Goal: Task Accomplishment & Management: Use online tool/utility

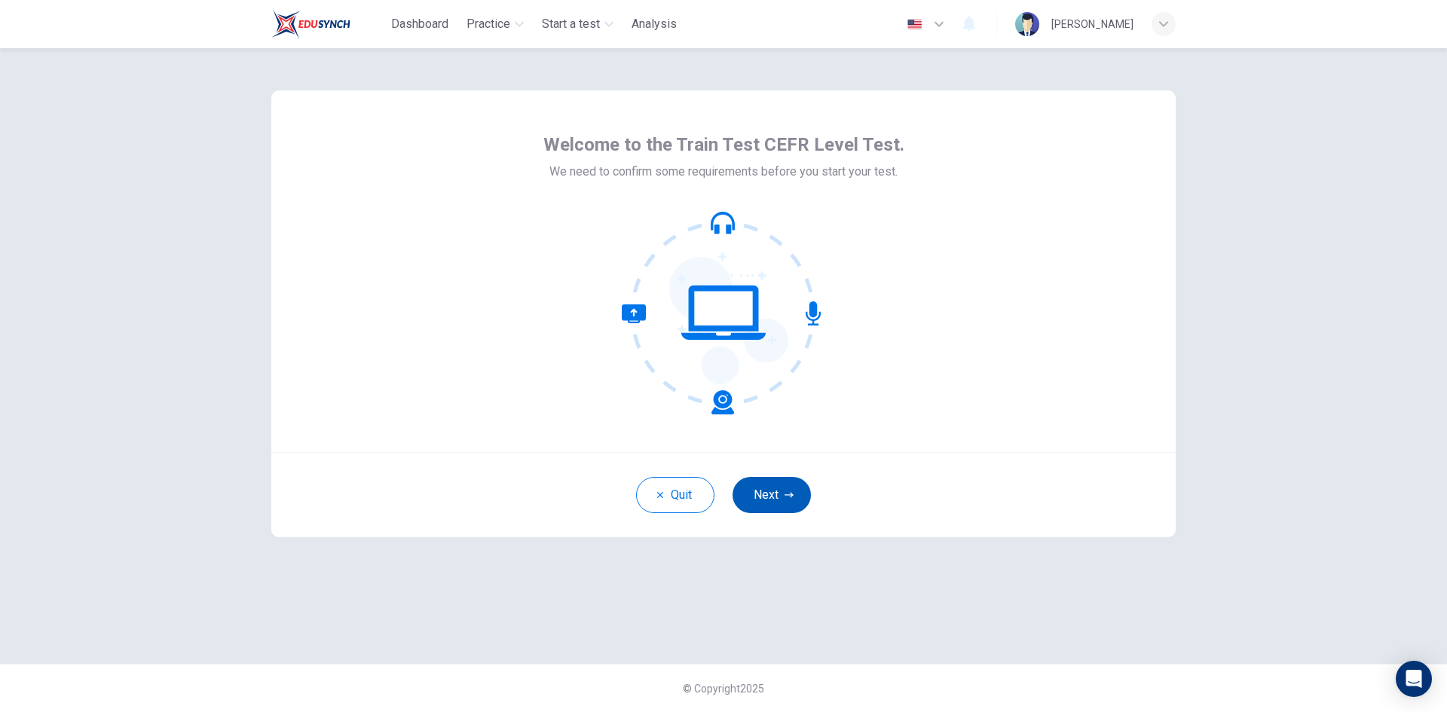
click at [767, 500] on button "Next" at bounding box center [772, 495] width 78 height 36
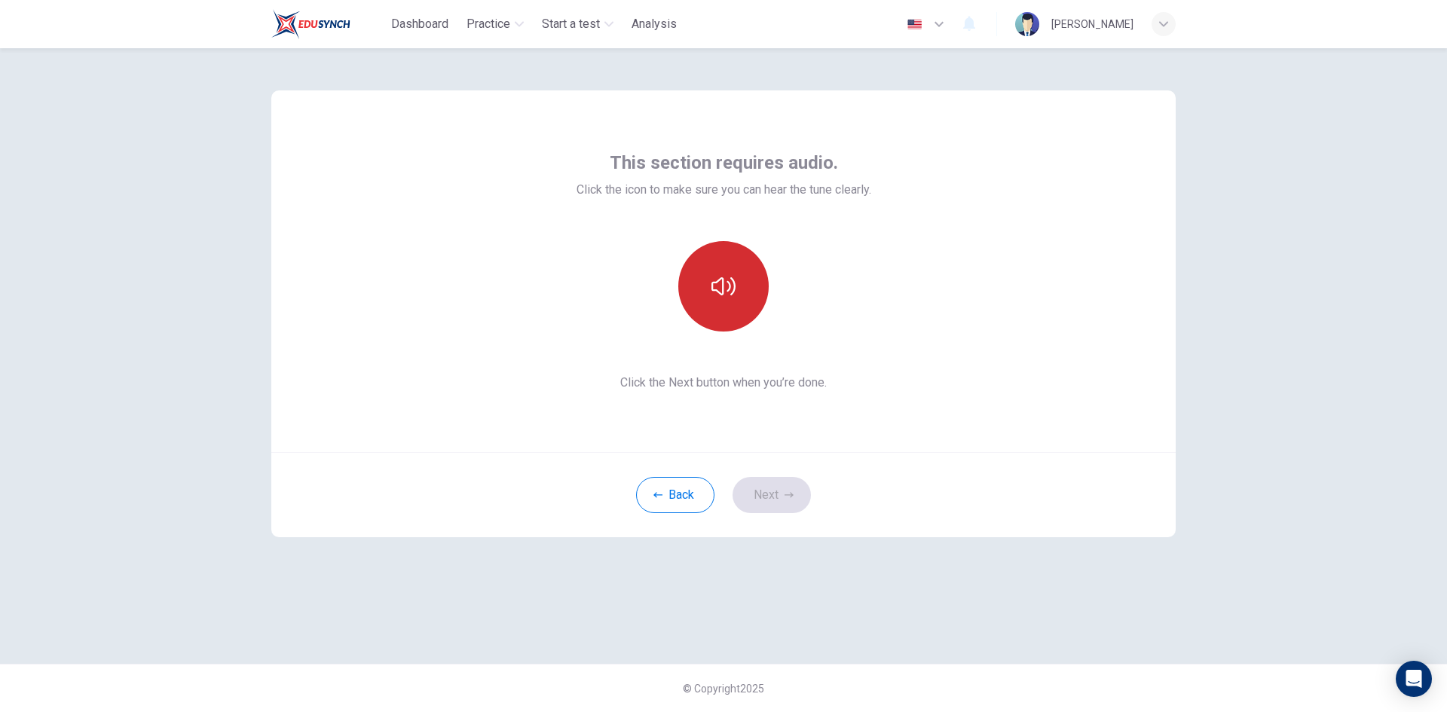
click at [731, 293] on icon "button" at bounding box center [724, 286] width 24 height 24
click at [772, 495] on button "Next" at bounding box center [772, 495] width 78 height 36
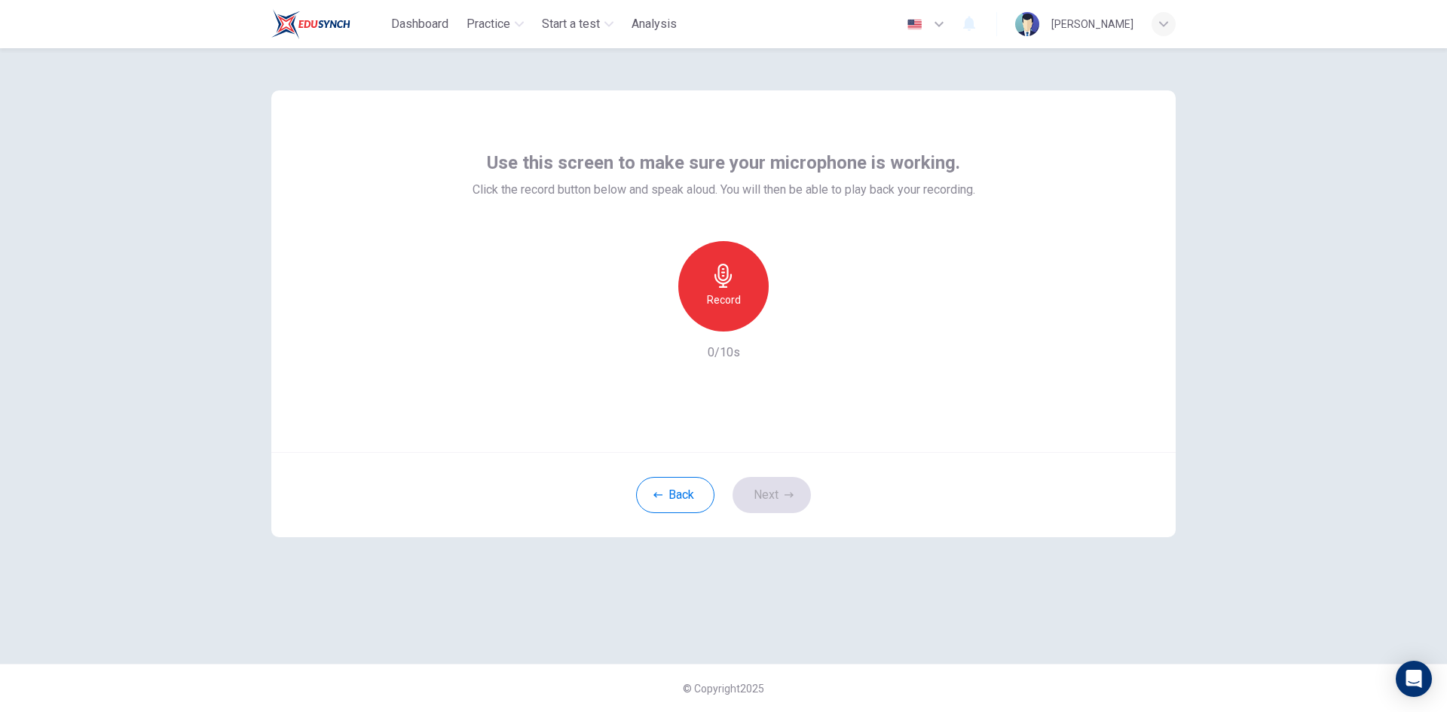
click at [703, 283] on div "Record" at bounding box center [723, 286] width 90 height 90
click at [727, 283] on icon "button" at bounding box center [723, 276] width 17 height 24
click at [721, 270] on icon "button" at bounding box center [724, 276] width 24 height 24
click at [793, 318] on icon "button" at bounding box center [794, 319] width 7 height 9
click at [723, 281] on icon "button" at bounding box center [723, 276] width 17 height 24
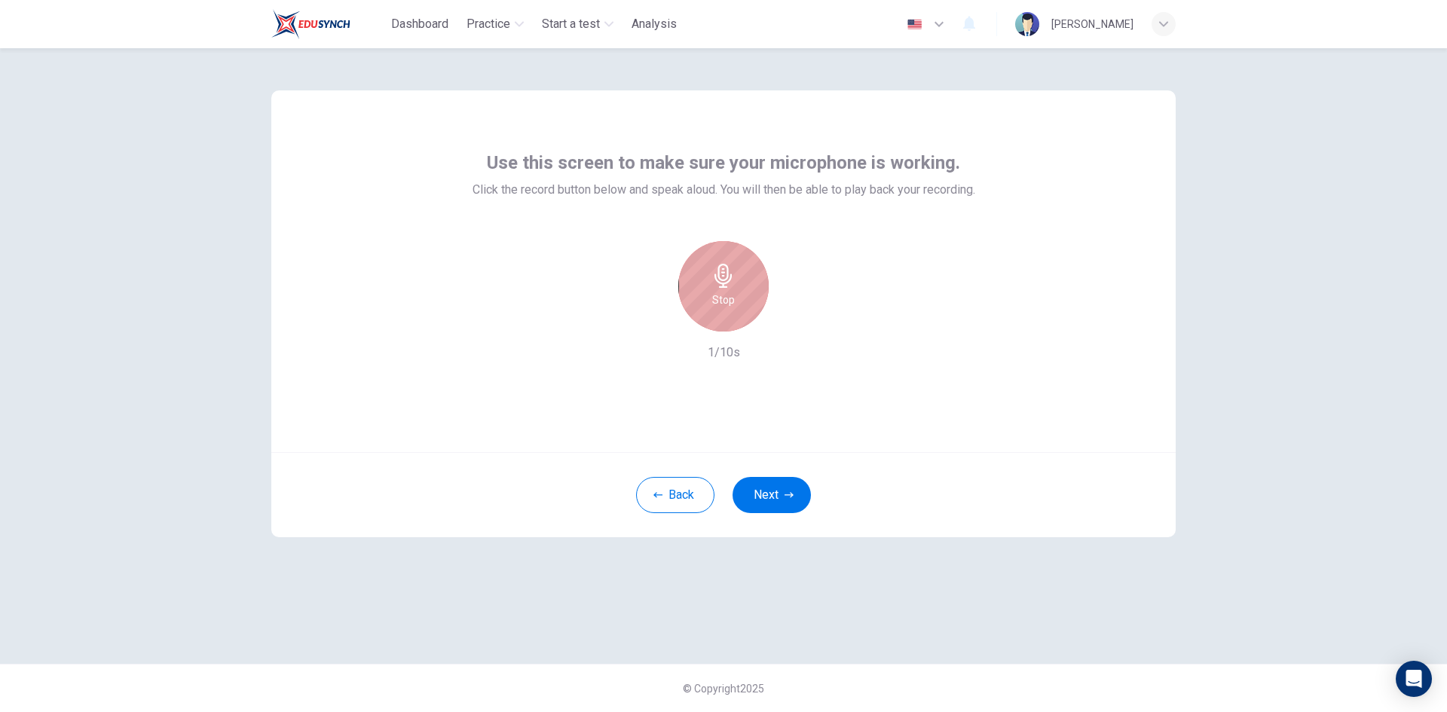
click at [724, 305] on h6 "Stop" at bounding box center [723, 300] width 23 height 18
click at [779, 495] on button "Next" at bounding box center [772, 495] width 78 height 36
click at [779, 495] on div "Back Next" at bounding box center [723, 494] width 905 height 85
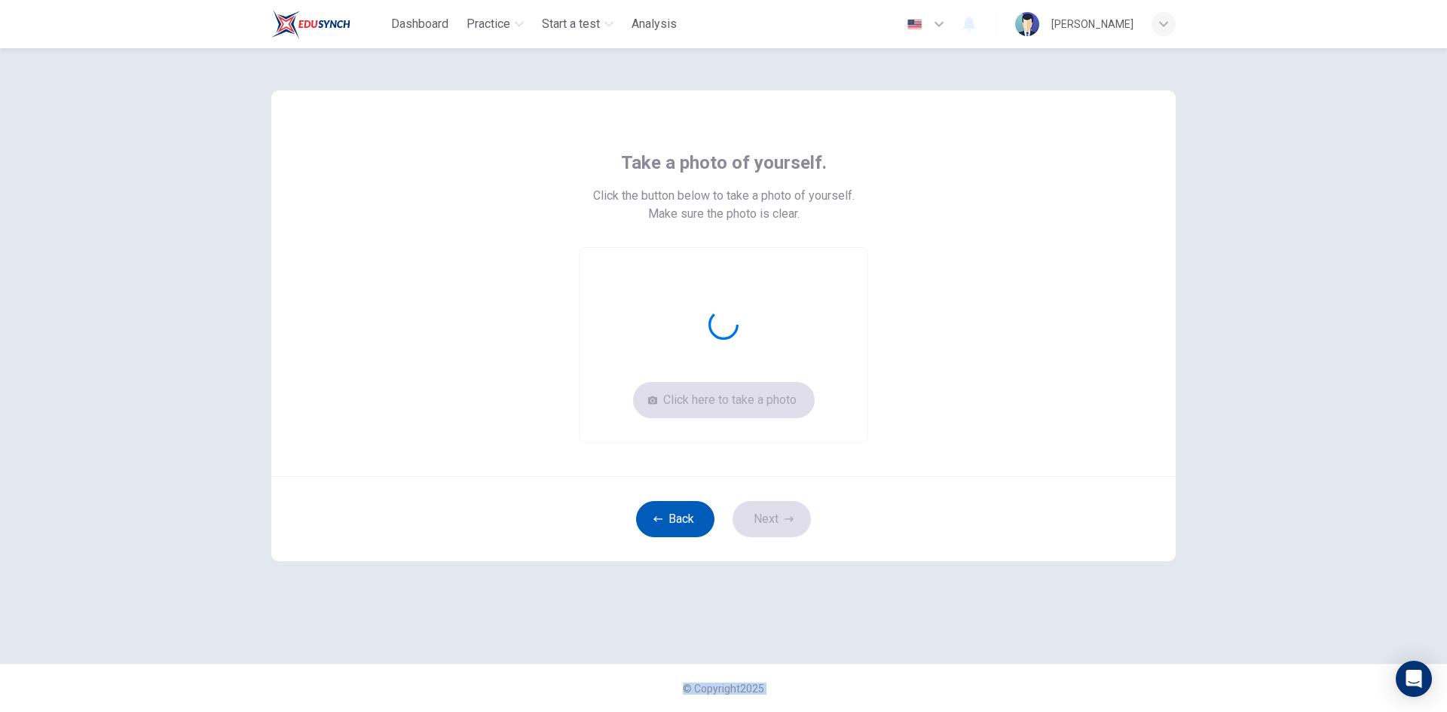
drag, startPoint x: 779, startPoint y: 495, endPoint x: 668, endPoint y: 520, distance: 113.6
click at [677, 520] on div "Back Next" at bounding box center [723, 518] width 905 height 85
click at [666, 520] on button "Back" at bounding box center [675, 519] width 78 height 36
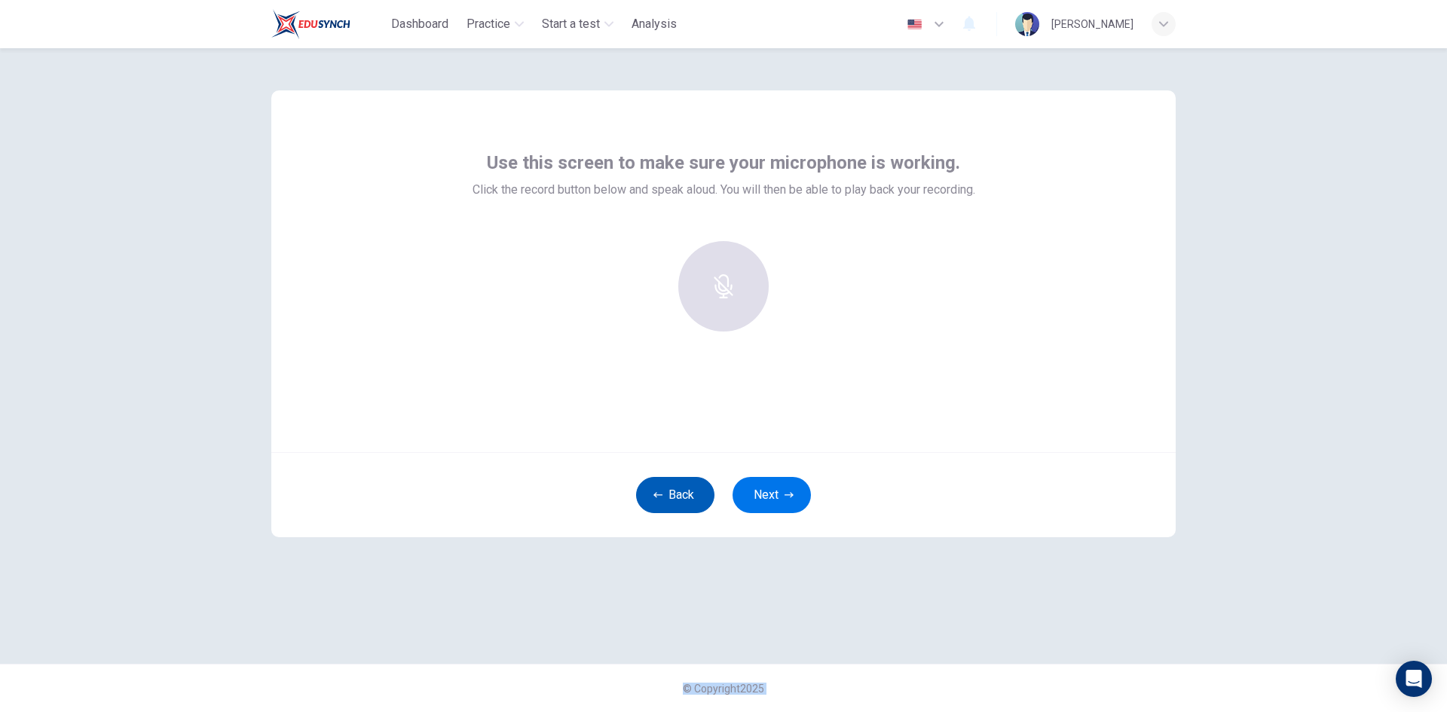
click at [670, 494] on button "Back" at bounding box center [675, 495] width 78 height 36
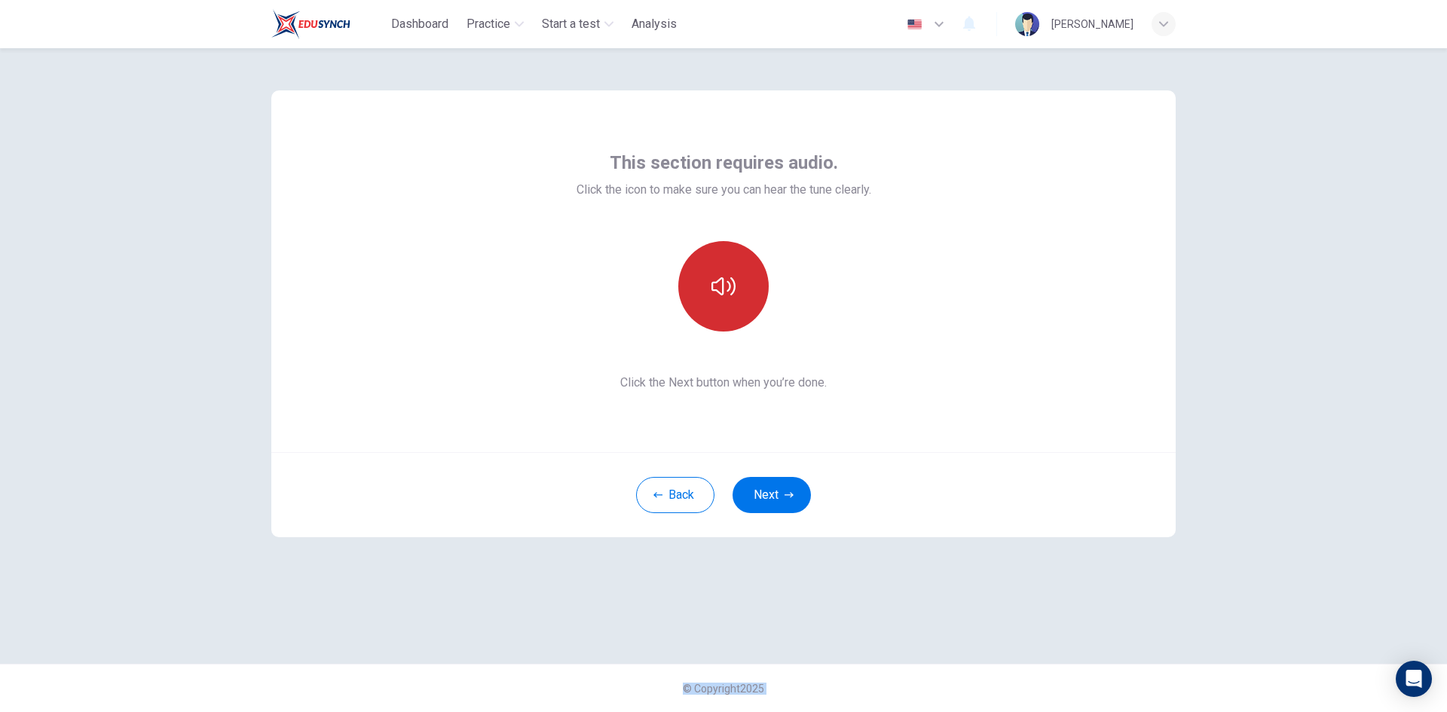
click at [717, 298] on icon "button" at bounding box center [724, 286] width 24 height 24
click at [761, 487] on button "Next" at bounding box center [772, 495] width 78 height 36
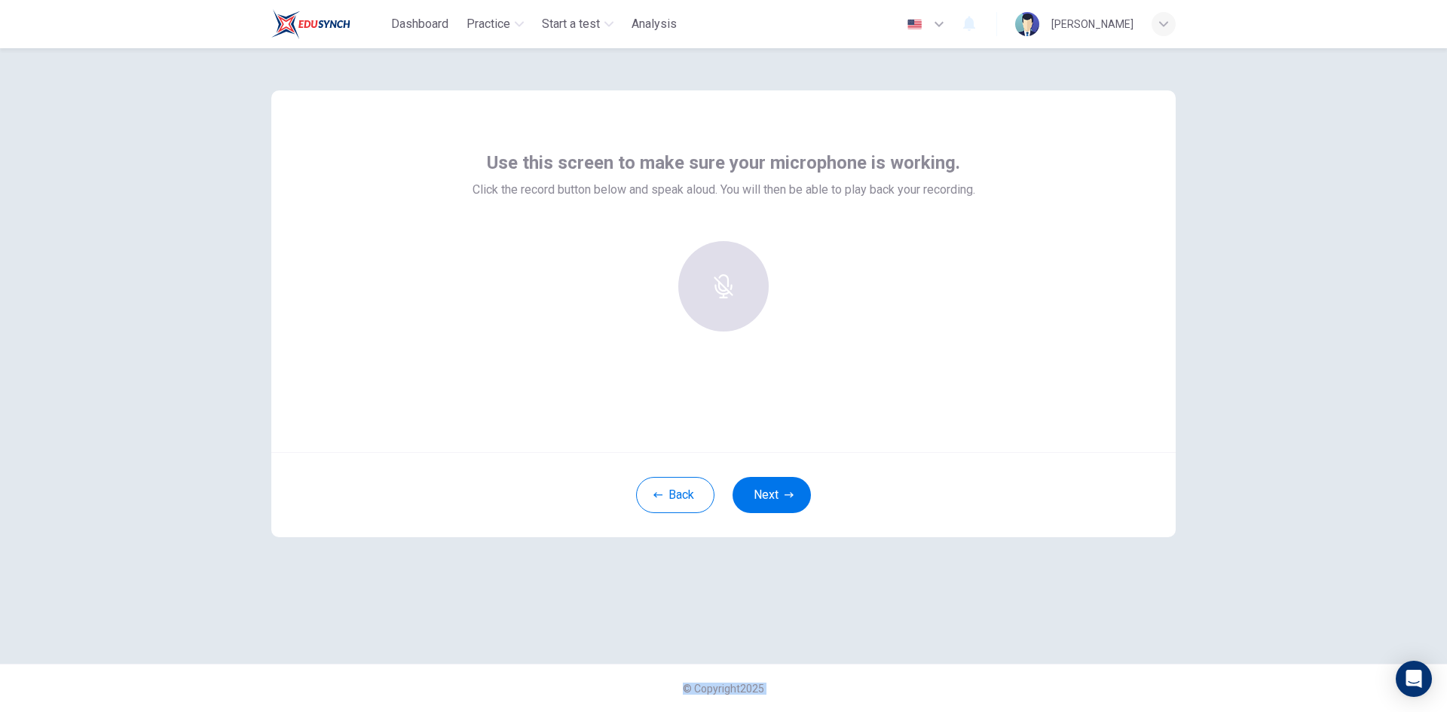
click at [711, 294] on div at bounding box center [723, 286] width 163 height 90
click at [768, 501] on button "Next" at bounding box center [772, 495] width 78 height 36
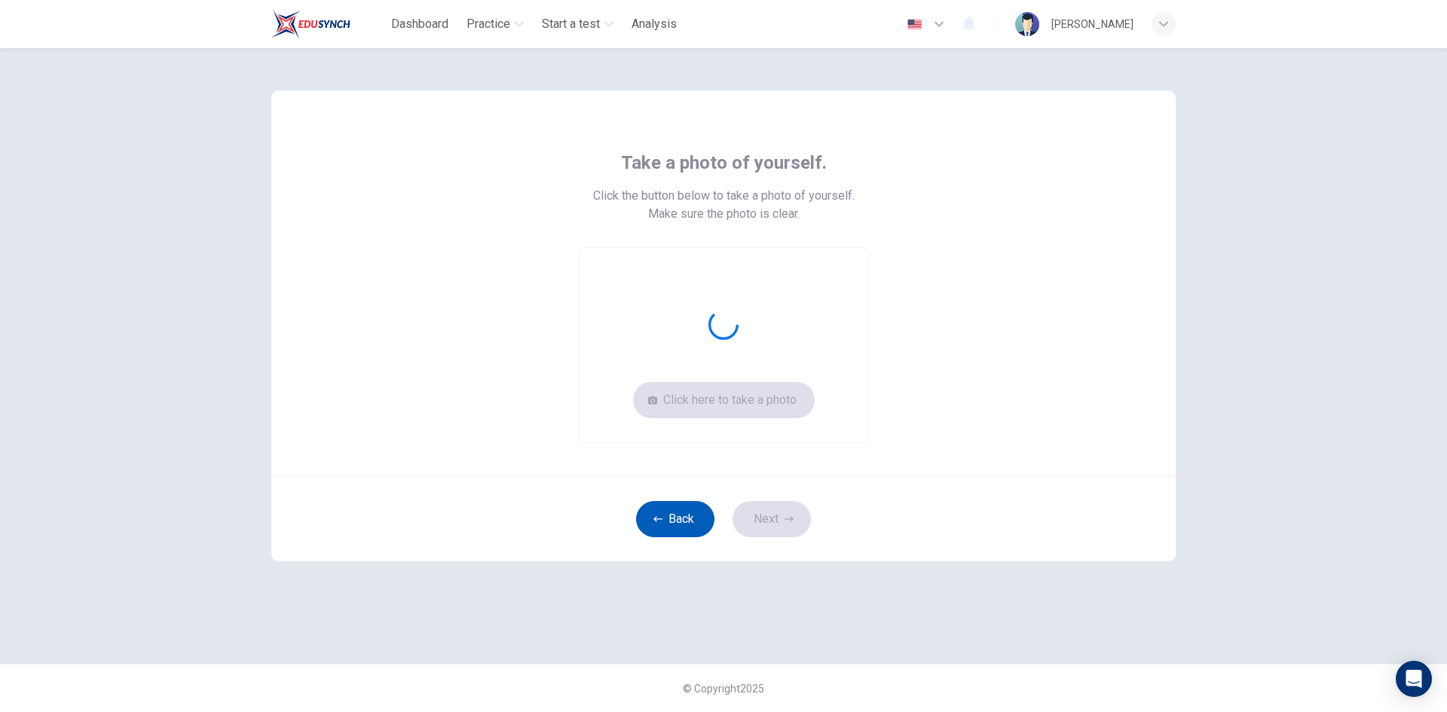
click at [674, 516] on button "Back" at bounding box center [675, 519] width 78 height 36
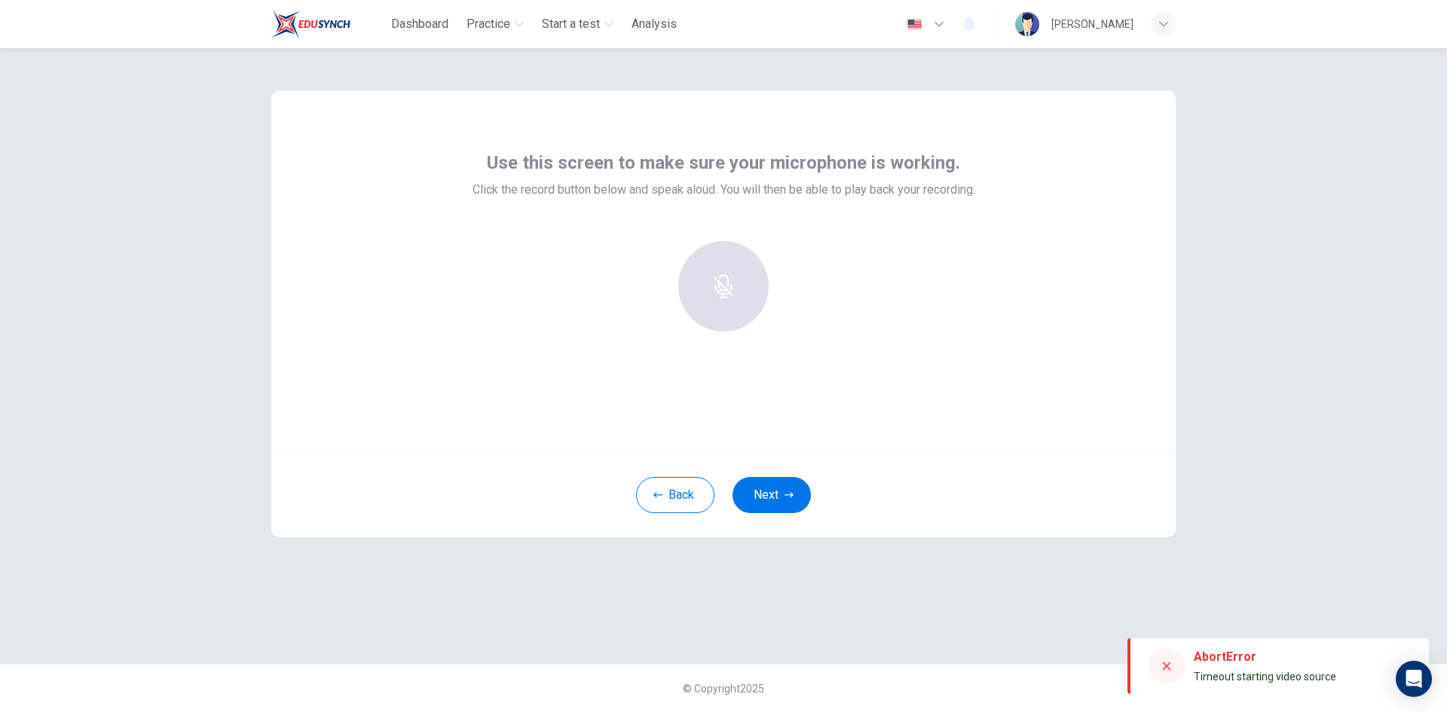
click at [730, 293] on div at bounding box center [723, 286] width 163 height 90
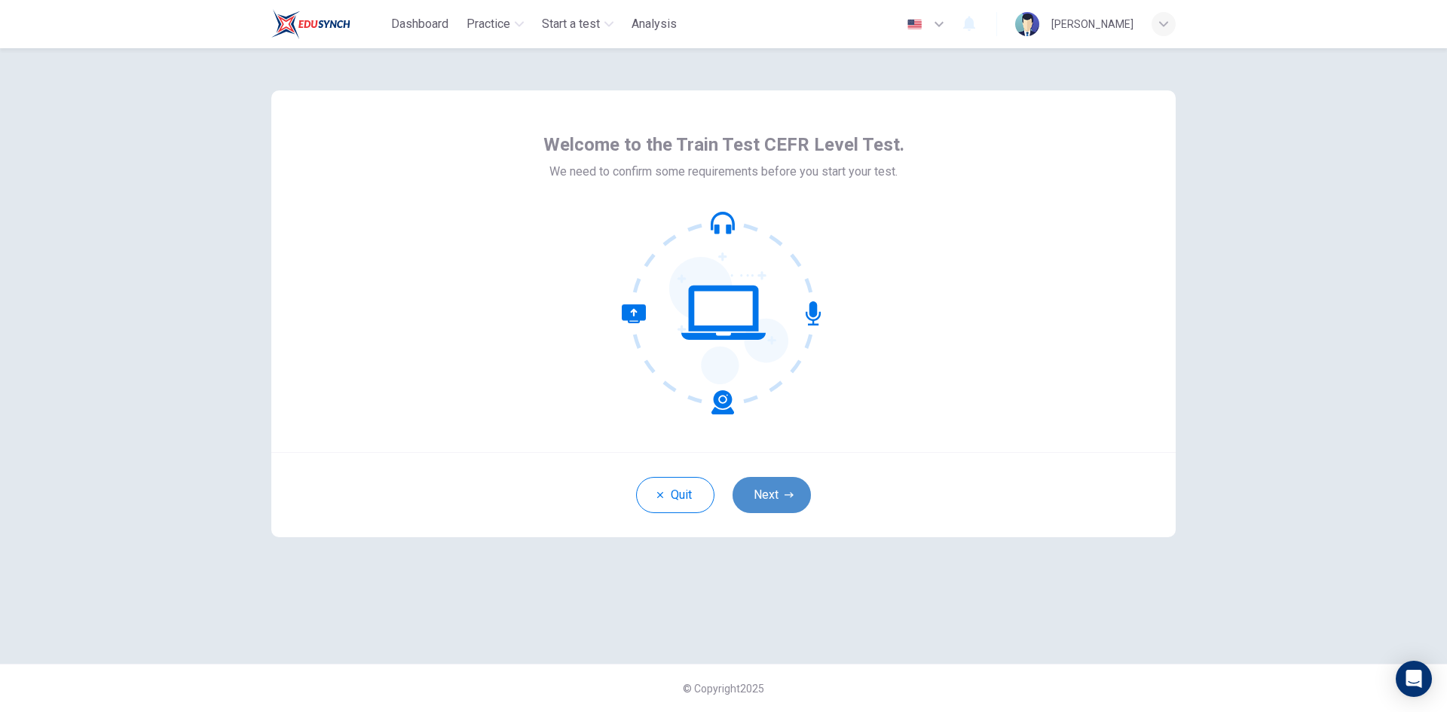
click at [782, 509] on button "Next" at bounding box center [772, 495] width 78 height 36
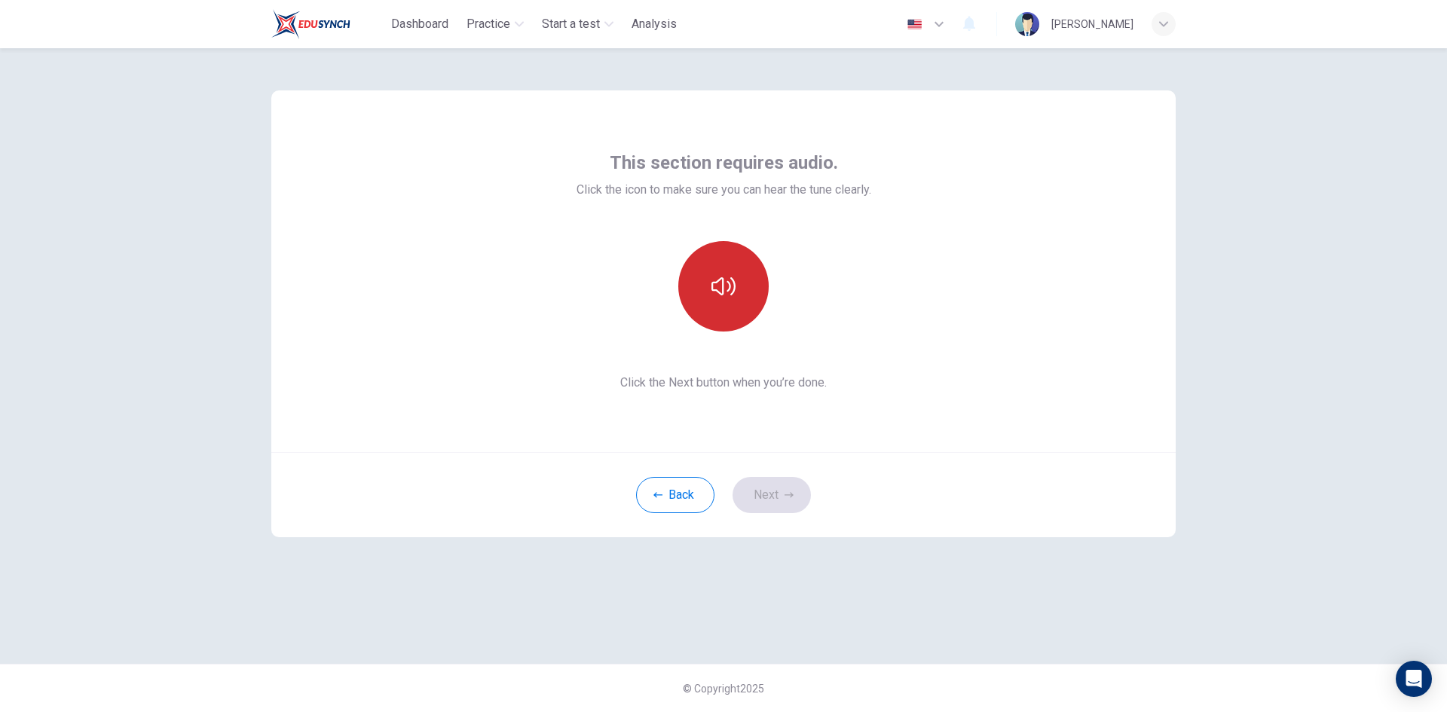
click at [715, 289] on icon "button" at bounding box center [724, 286] width 24 height 24
click at [771, 496] on button "Next" at bounding box center [772, 495] width 78 height 36
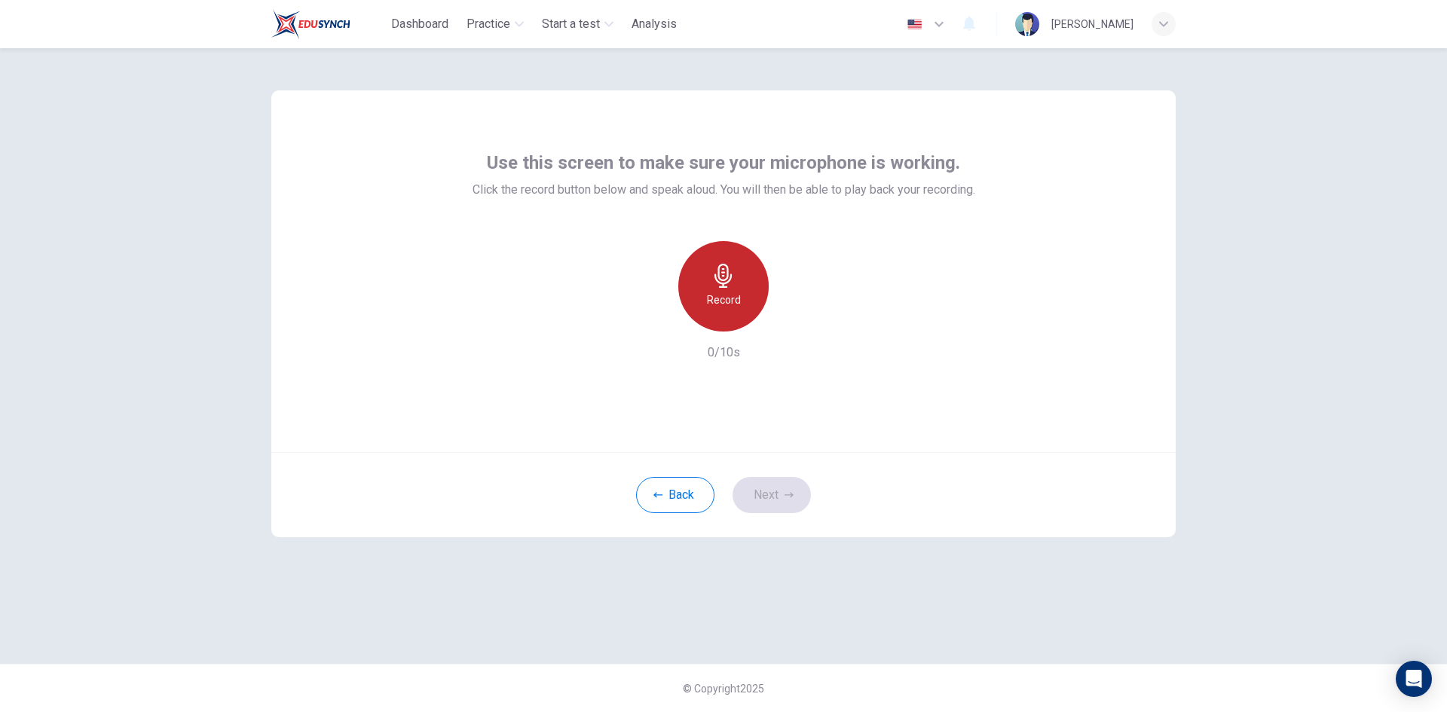
click at [717, 268] on icon "button" at bounding box center [724, 276] width 24 height 24
click at [724, 280] on icon "button" at bounding box center [723, 276] width 17 height 24
click at [793, 314] on icon "button" at bounding box center [793, 319] width 15 height 15
click at [724, 296] on h6 "Record" at bounding box center [724, 300] width 34 height 18
click at [718, 288] on div "Stop" at bounding box center [723, 286] width 90 height 90
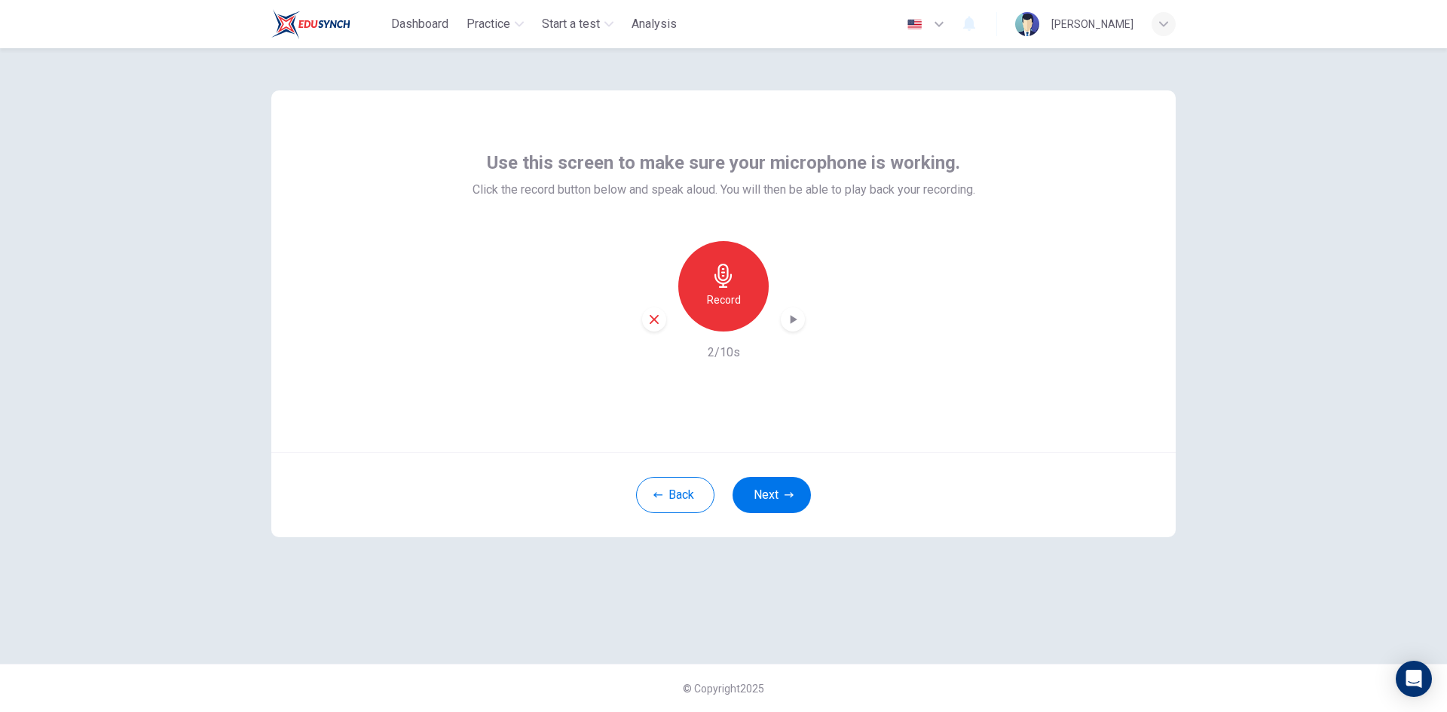
click at [794, 314] on icon "button" at bounding box center [793, 319] width 15 height 15
click at [727, 289] on div "Record" at bounding box center [723, 286] width 90 height 90
click at [721, 305] on h6 "Stop" at bounding box center [723, 300] width 23 height 18
click at [798, 323] on icon "button" at bounding box center [793, 319] width 15 height 15
click at [713, 297] on h6 "Record" at bounding box center [724, 300] width 34 height 18
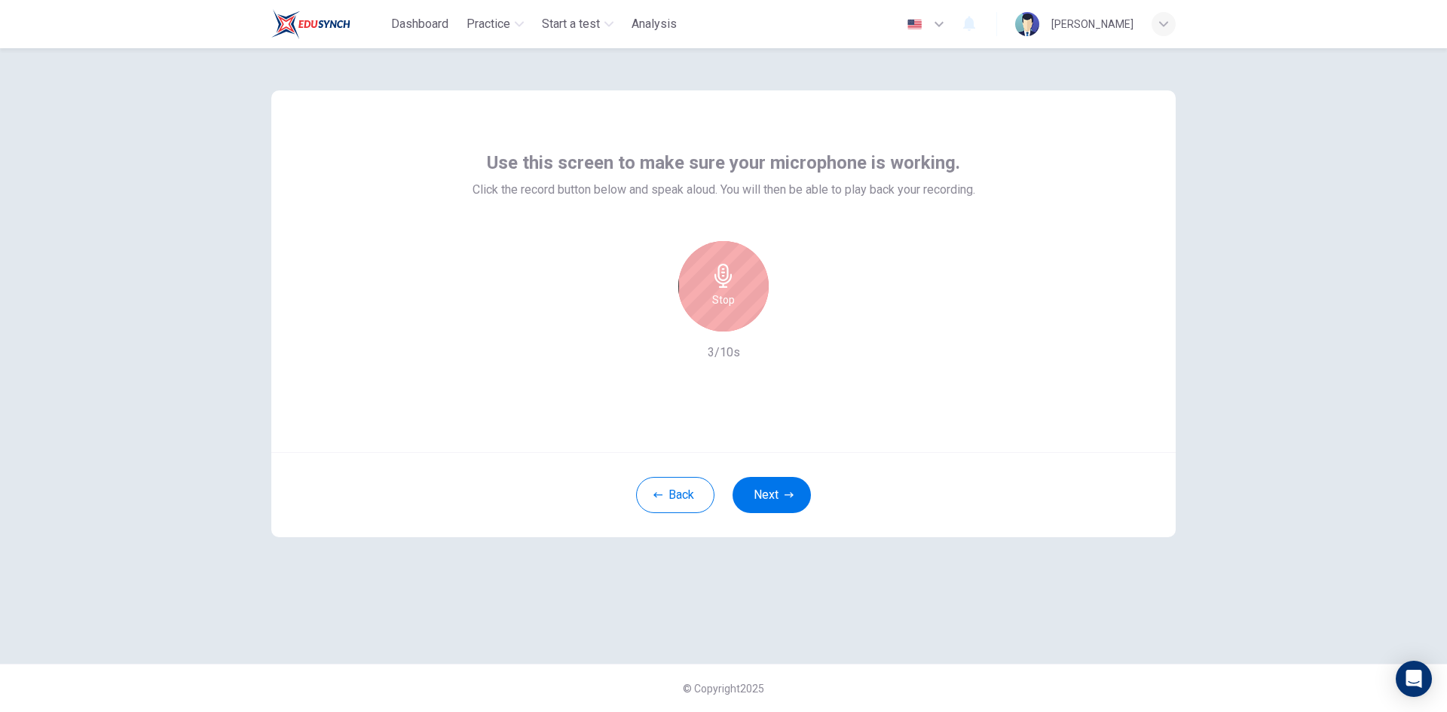
click at [724, 295] on h6 "Stop" at bounding box center [723, 300] width 23 height 18
click at [796, 322] on icon "button" at bounding box center [793, 319] width 15 height 15
click at [791, 323] on icon "button" at bounding box center [794, 319] width 7 height 9
click at [797, 320] on icon "button" at bounding box center [794, 319] width 7 height 9
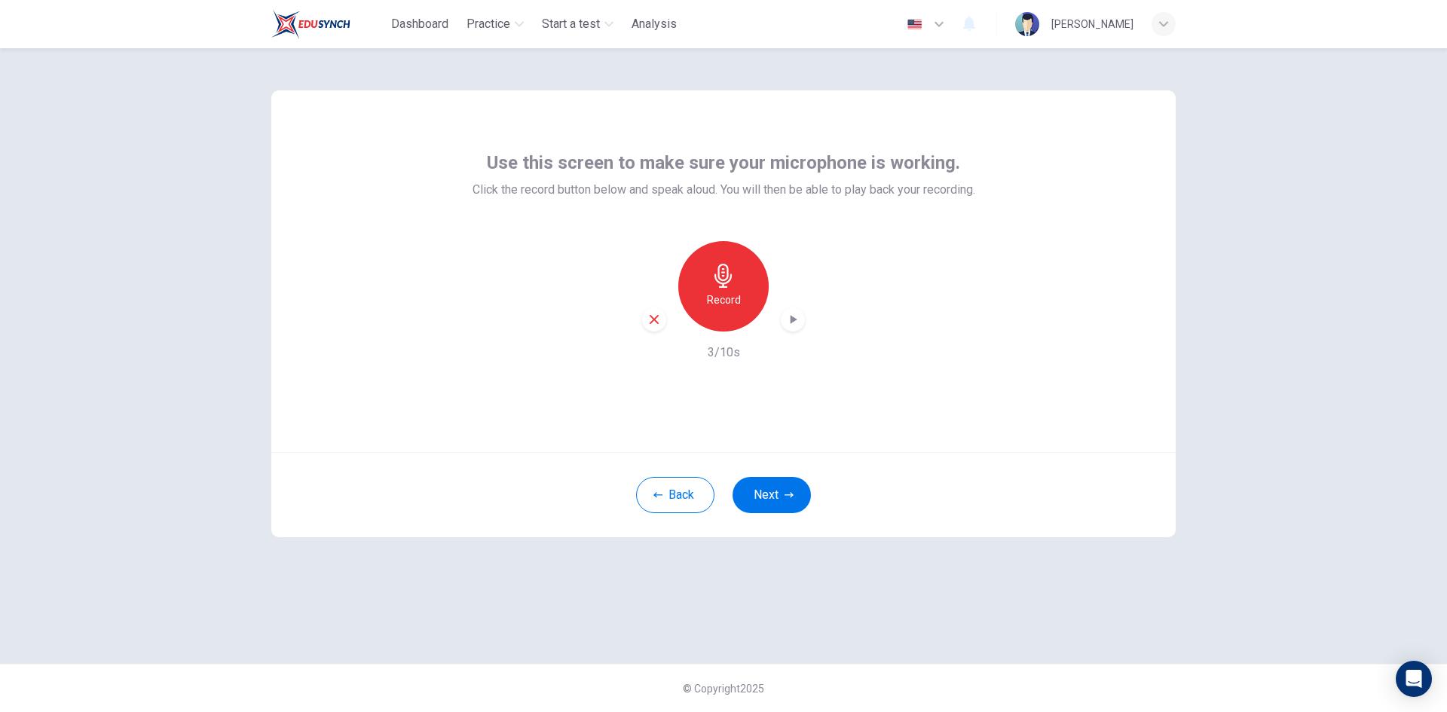
click at [1333, 580] on div "Use this screen to make sure your microphone is working. Click the record butto…" at bounding box center [723, 380] width 1447 height 664
click at [789, 321] on icon "button" at bounding box center [793, 319] width 15 height 15
click at [666, 503] on button "Back" at bounding box center [675, 495] width 78 height 36
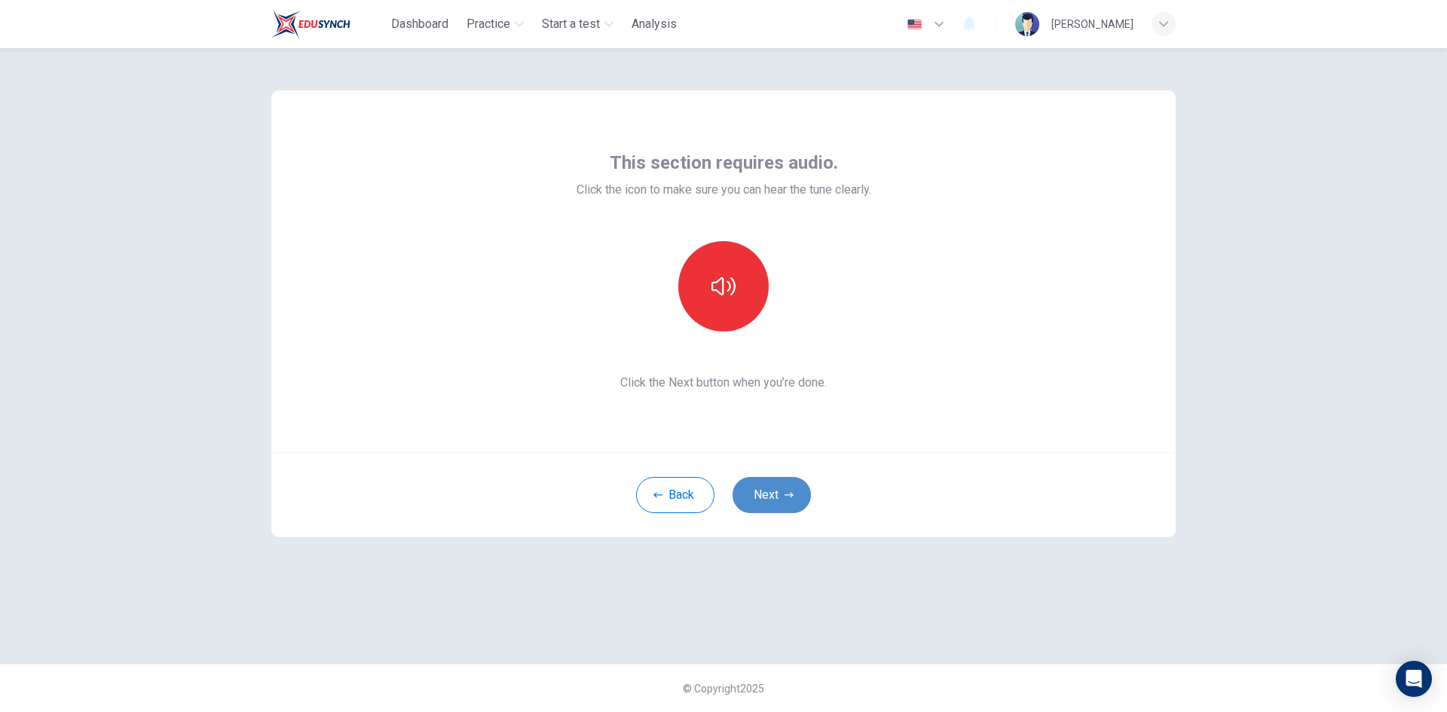
click at [784, 501] on button "Next" at bounding box center [772, 495] width 78 height 36
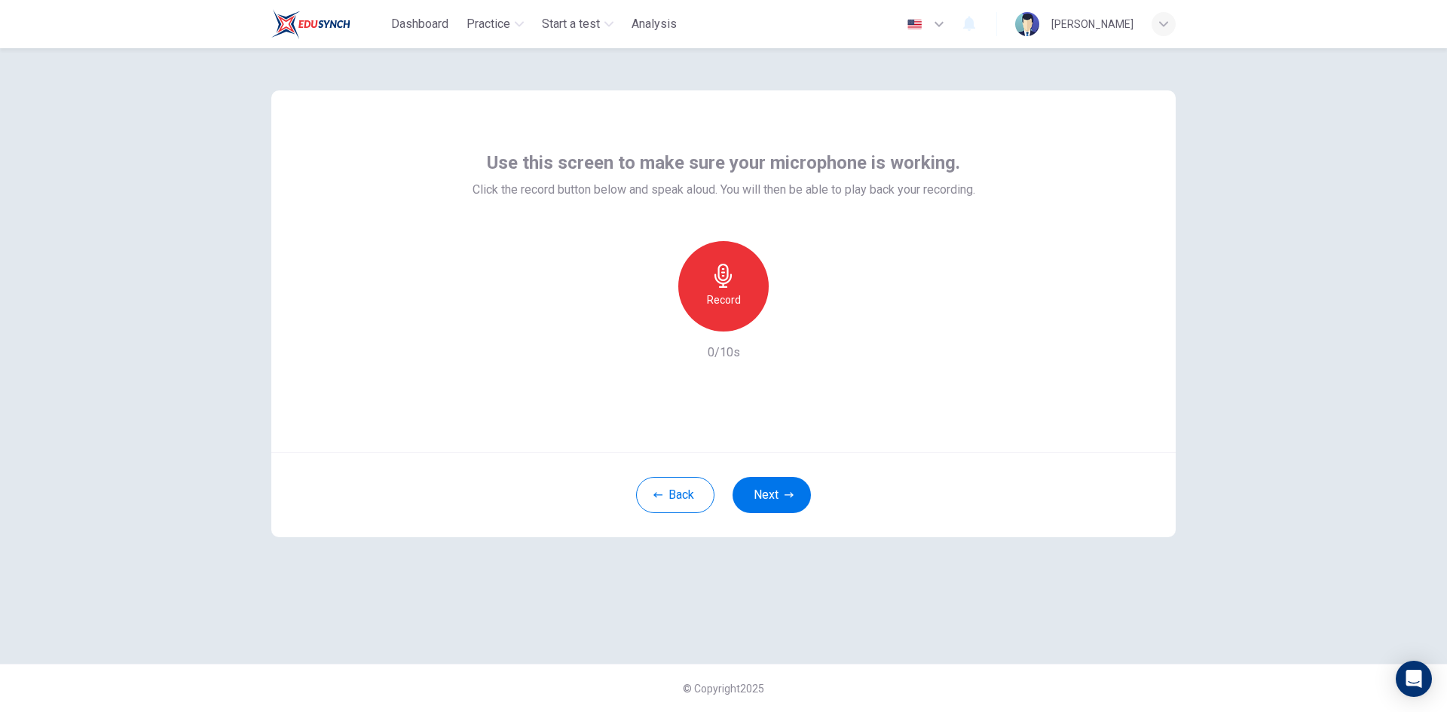
click at [709, 294] on h6 "Record" at bounding box center [724, 300] width 34 height 18
click at [713, 295] on h6 "Stop" at bounding box center [723, 300] width 23 height 18
click at [792, 319] on icon "button" at bounding box center [794, 319] width 7 height 9
click at [727, 291] on h6 "Record" at bounding box center [724, 300] width 34 height 18
click at [723, 280] on icon "button" at bounding box center [723, 276] width 17 height 24
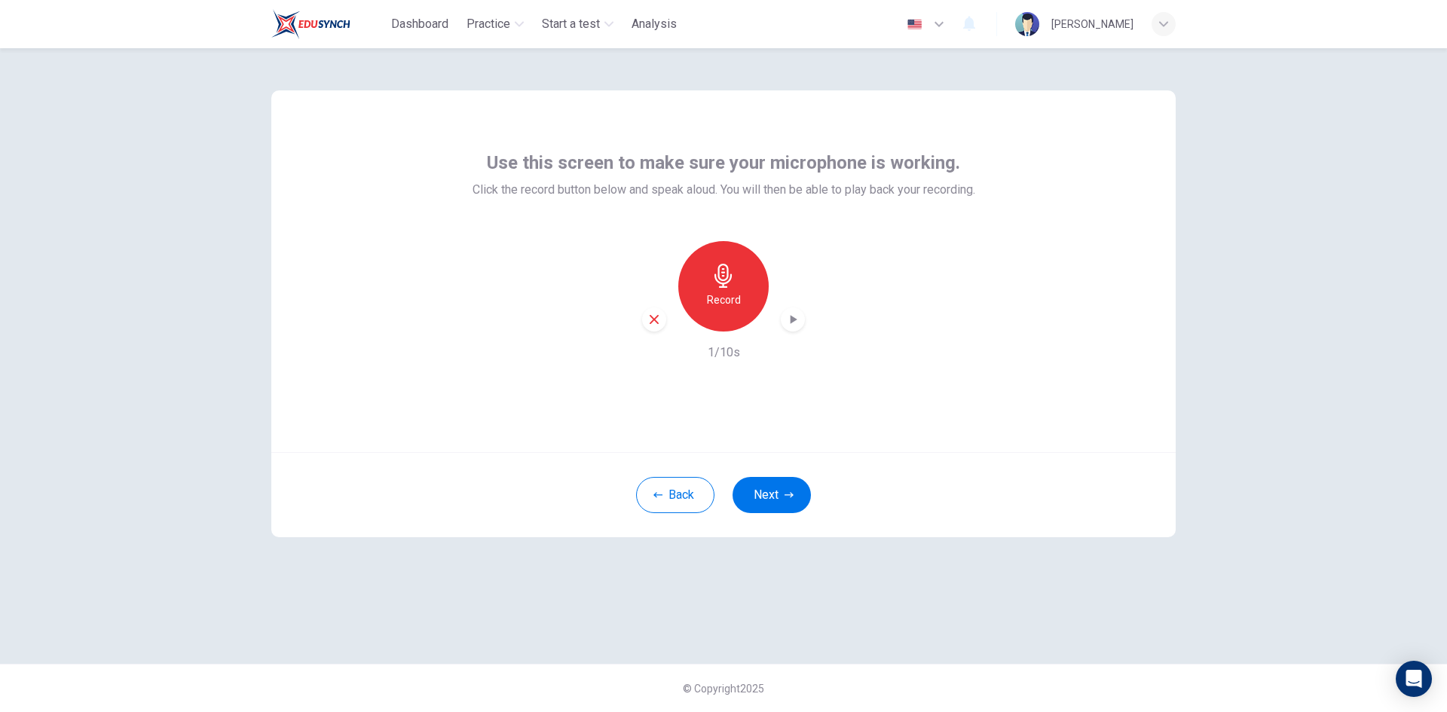
click at [792, 317] on icon "button" at bounding box center [794, 319] width 7 height 9
drag, startPoint x: 1359, startPoint y: 292, endPoint x: 485, endPoint y: 90, distance: 896.8
click at [1359, 292] on div "Use this screen to make sure your microphone is working. Click the record butto…" at bounding box center [723, 380] width 1447 height 664
click at [718, 297] on h6 "Record" at bounding box center [724, 300] width 34 height 18
click at [717, 293] on h6 "Stop" at bounding box center [723, 300] width 23 height 18
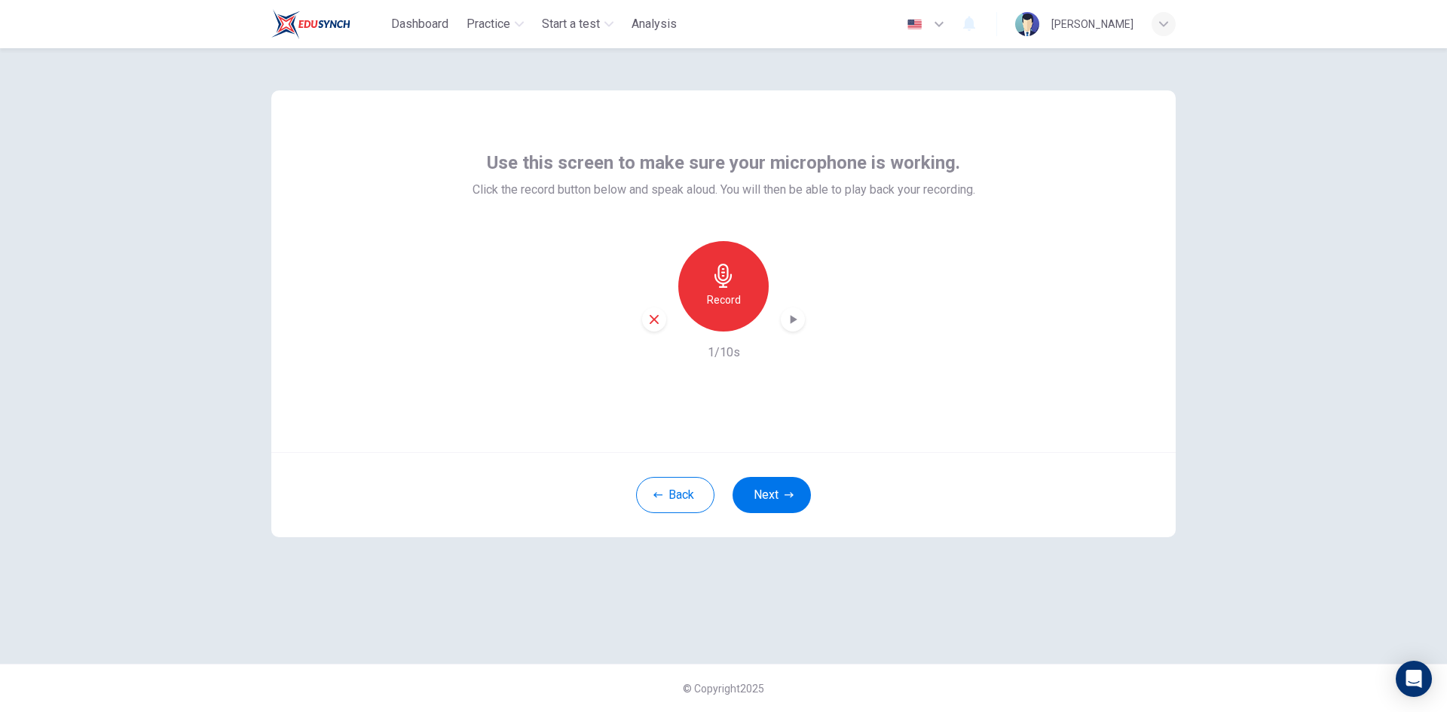
click at [793, 325] on icon "button" at bounding box center [793, 319] width 15 height 15
drag, startPoint x: 40, startPoint y: 4, endPoint x: 194, endPoint y: 280, distance: 316.2
click at [198, 338] on div "Use this screen to make sure your microphone is working. Click the record butto…" at bounding box center [723, 380] width 1447 height 664
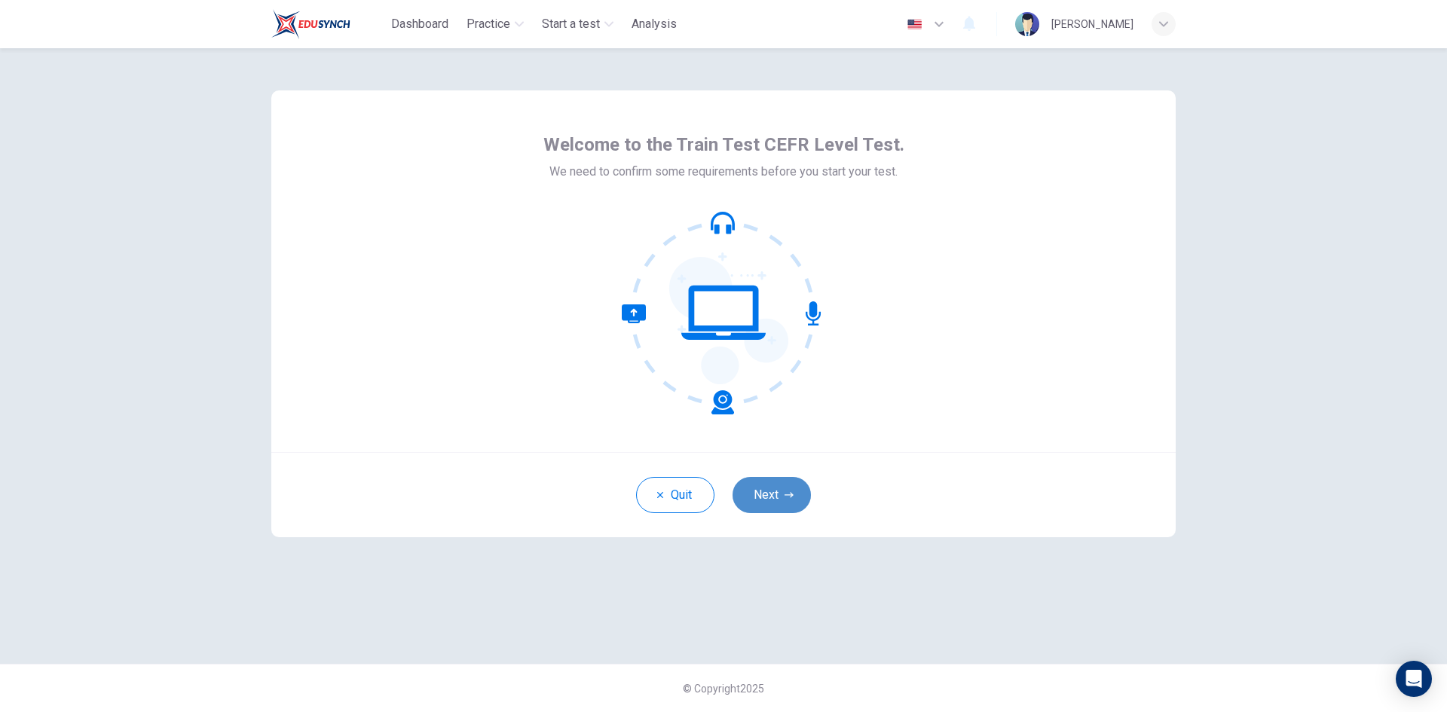
click at [775, 501] on button "Next" at bounding box center [772, 495] width 78 height 36
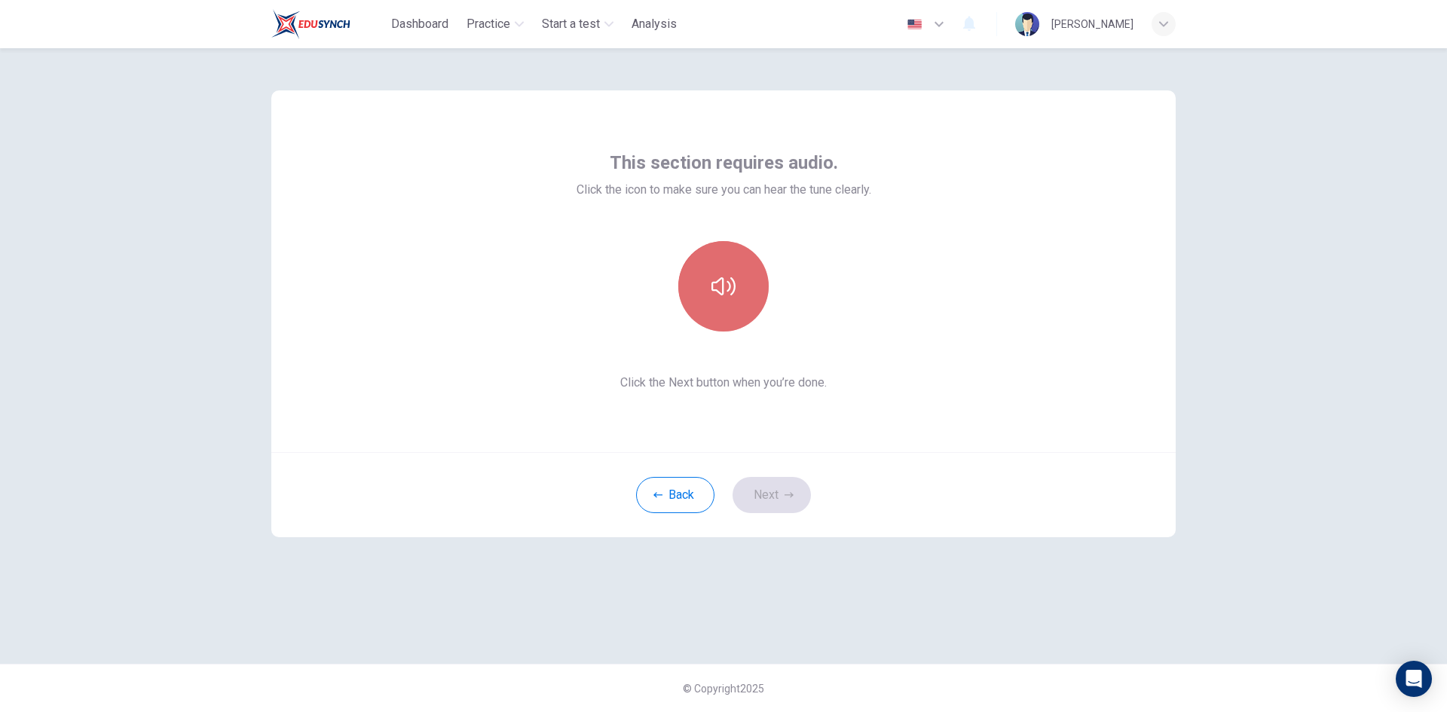
click at [717, 305] on button "button" at bounding box center [723, 286] width 90 height 90
click at [765, 489] on button "Next" at bounding box center [772, 495] width 78 height 36
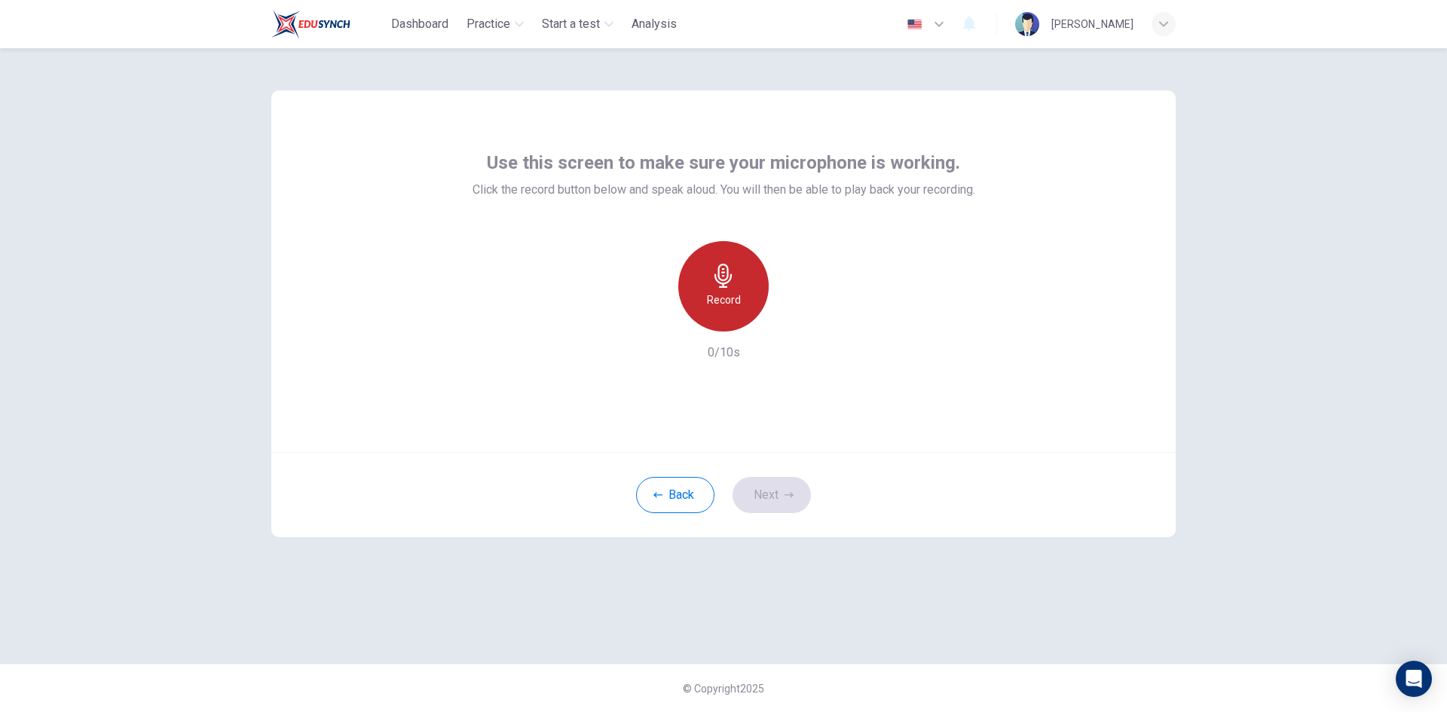
click at [720, 292] on h6 "Record" at bounding box center [724, 300] width 34 height 18
click at [707, 289] on div "Stop" at bounding box center [723, 286] width 90 height 90
click at [791, 321] on icon "button" at bounding box center [794, 319] width 7 height 9
click at [1162, 24] on icon "button" at bounding box center [1163, 23] width 9 height 5
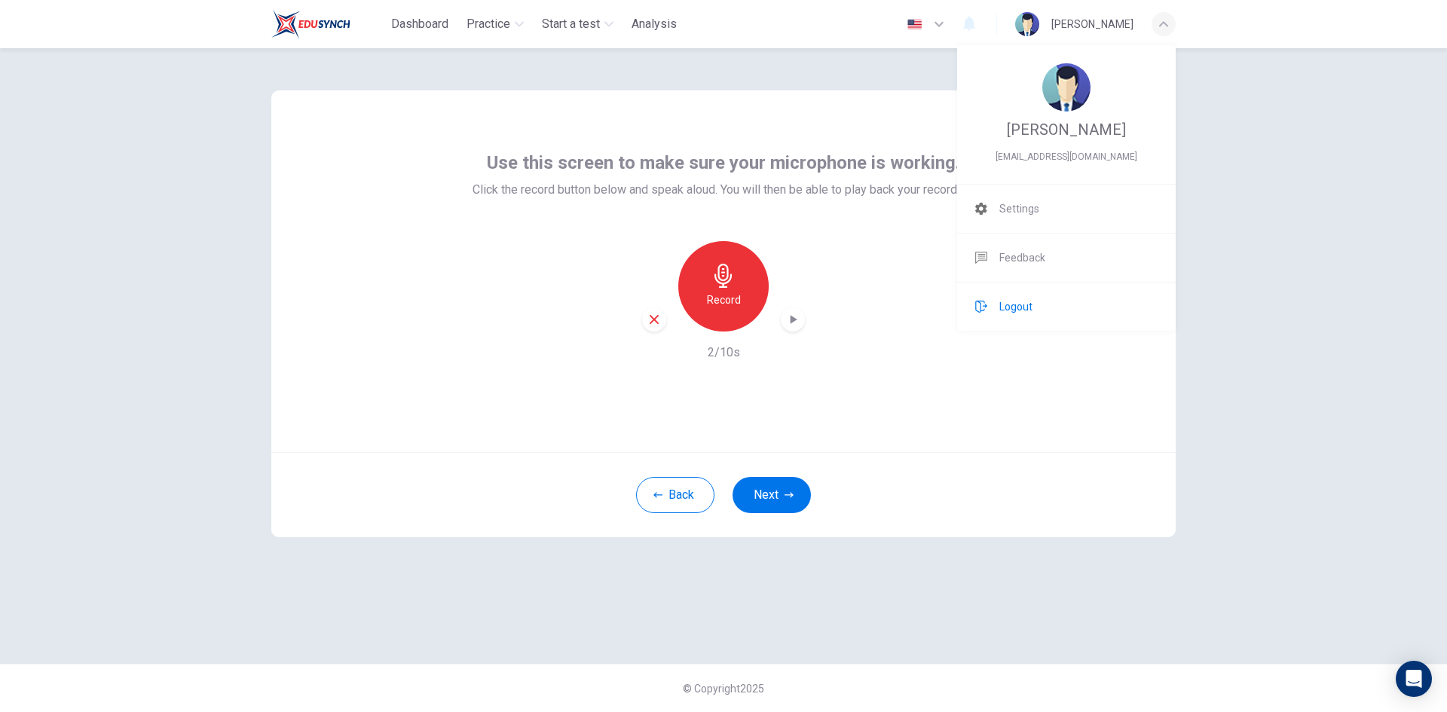
click at [1023, 303] on span "Logout" at bounding box center [1016, 307] width 33 height 18
